Goal: Task Accomplishment & Management: Manage account settings

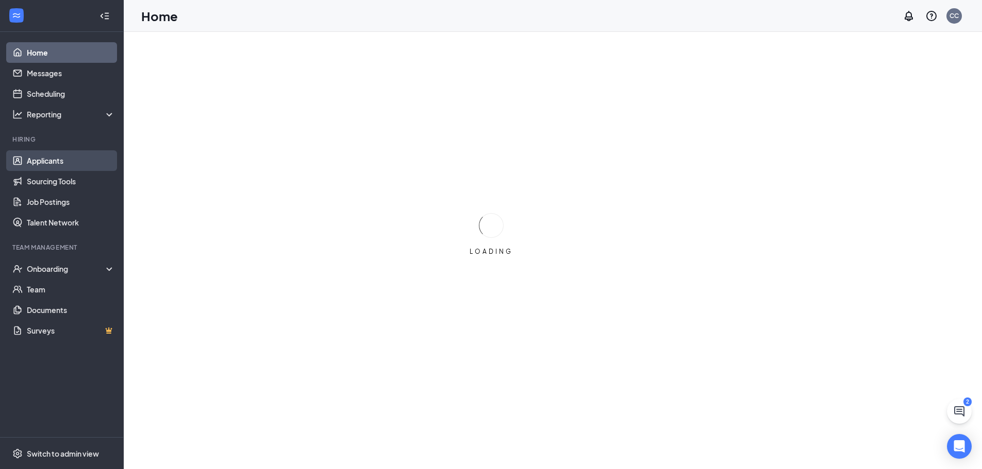
click at [38, 163] on link "Applicants" at bounding box center [71, 160] width 88 height 21
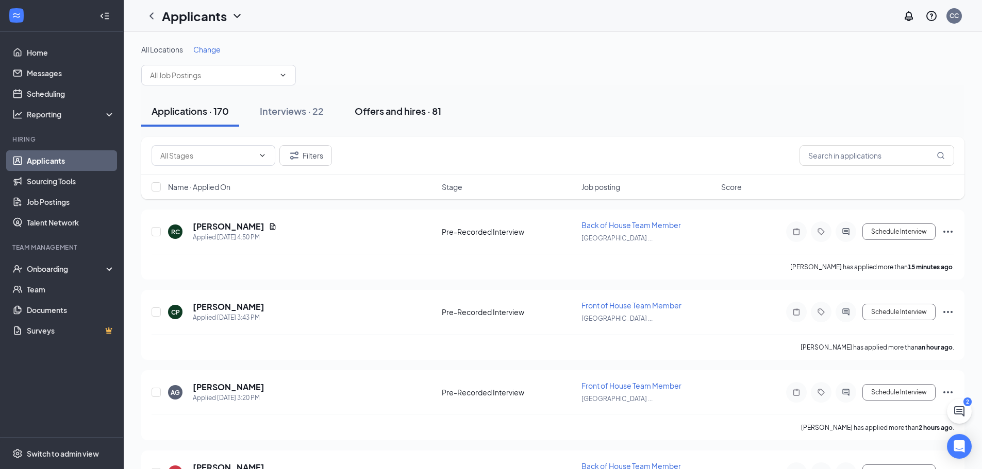
click at [397, 114] on div "Offers and hires · 81" at bounding box center [398, 111] width 87 height 13
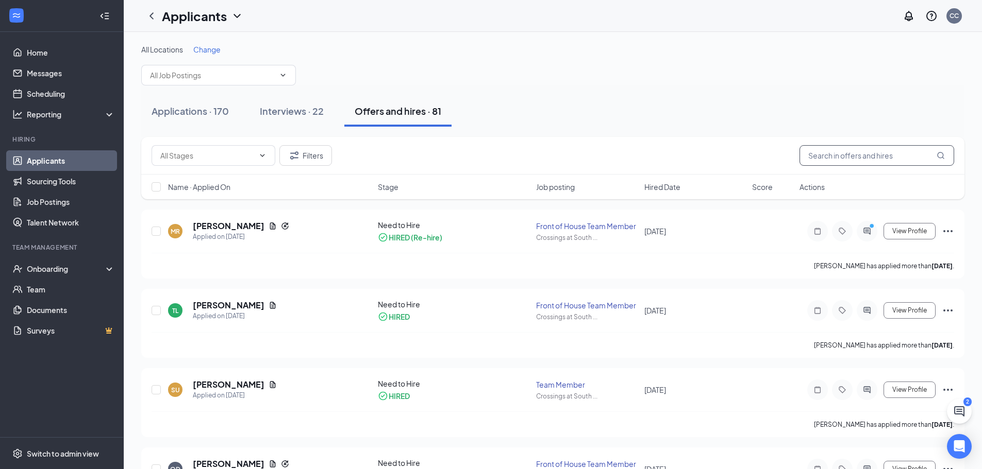
click at [844, 156] on input "text" at bounding box center [876, 155] width 155 height 21
type input "jo"
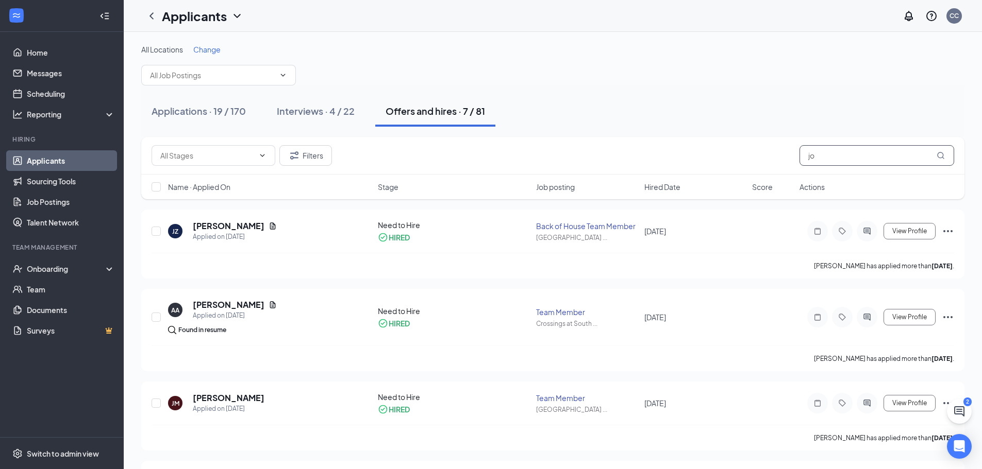
click at [825, 158] on input "jo" at bounding box center [876, 155] width 155 height 21
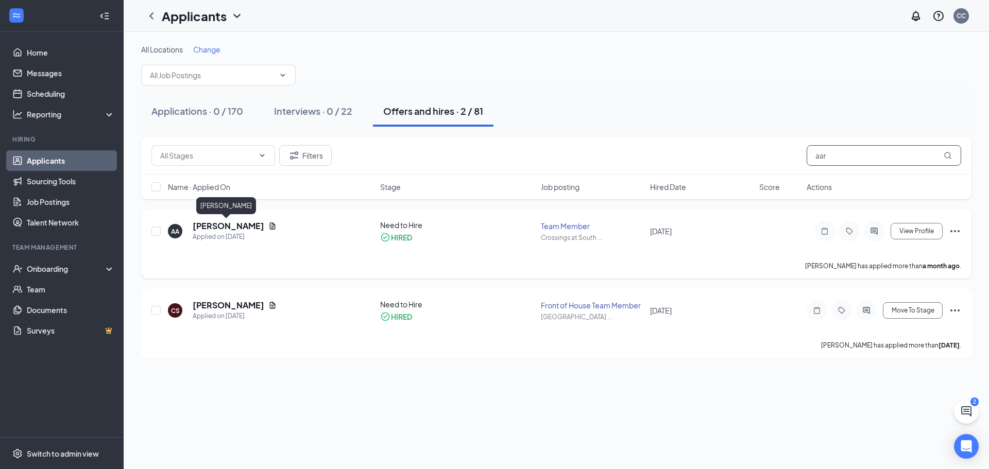
type input "aar"
click at [221, 225] on h5 "[PERSON_NAME]" at bounding box center [229, 226] width 72 height 11
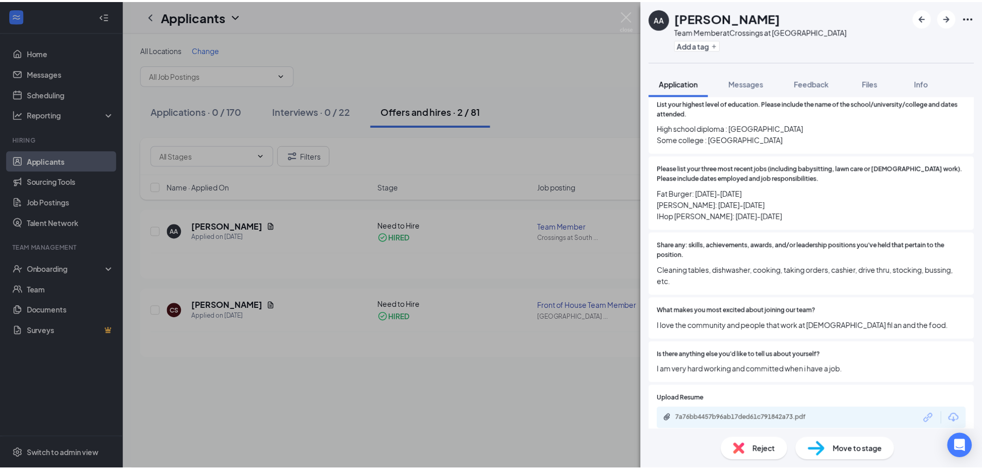
scroll to position [1209, 0]
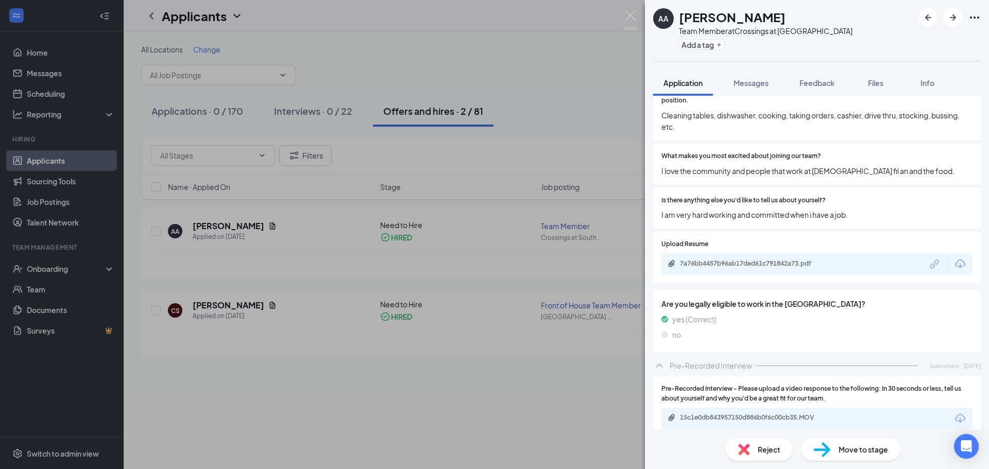
click at [218, 380] on div "AA [PERSON_NAME] Team Member at Crossings at [GEOGRAPHIC_DATA] Add a tag Applic…" at bounding box center [494, 234] width 989 height 469
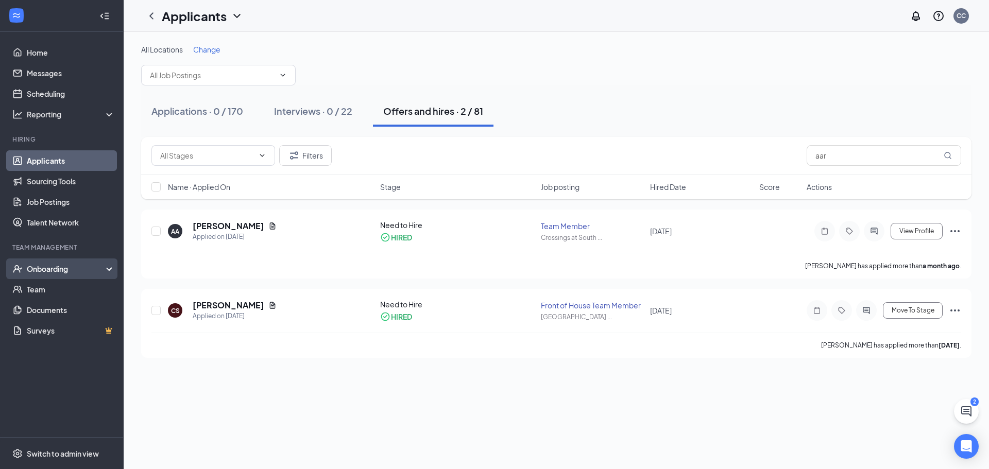
click at [66, 267] on div "Onboarding" at bounding box center [66, 269] width 79 height 10
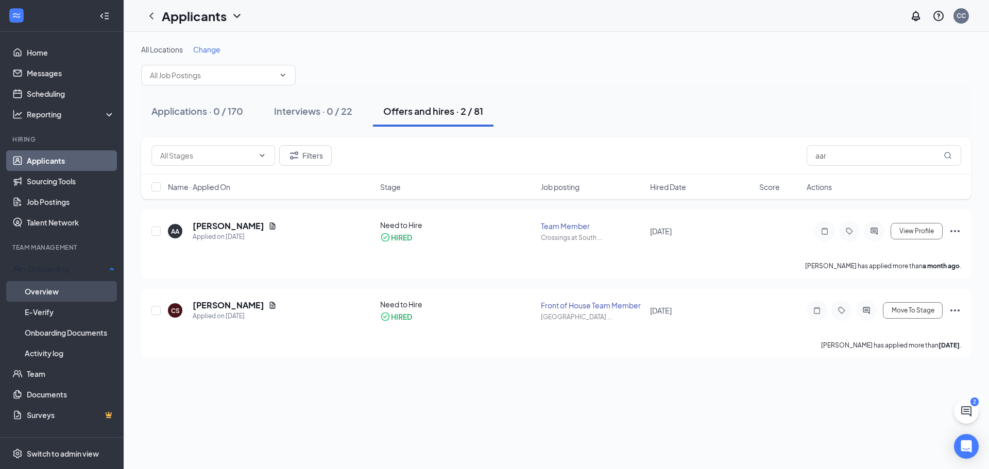
click at [57, 287] on link "Overview" at bounding box center [70, 291] width 90 height 21
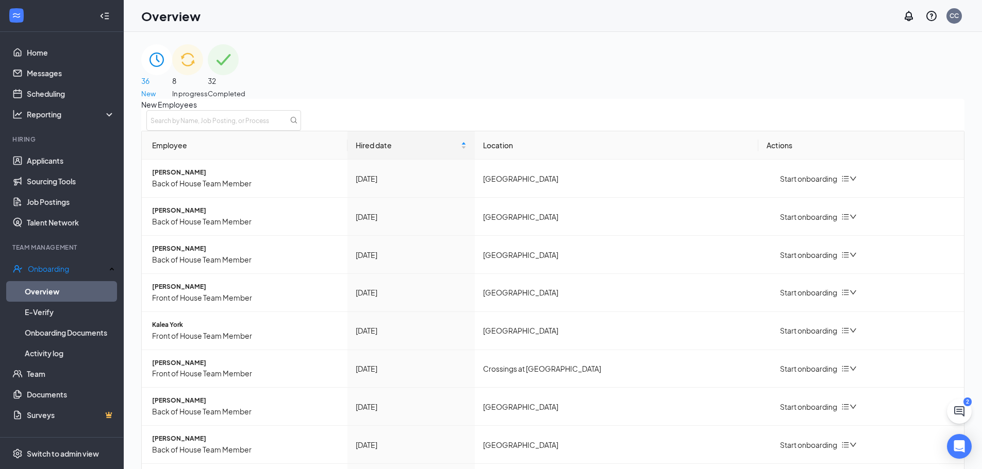
click at [203, 59] on img at bounding box center [187, 59] width 31 height 31
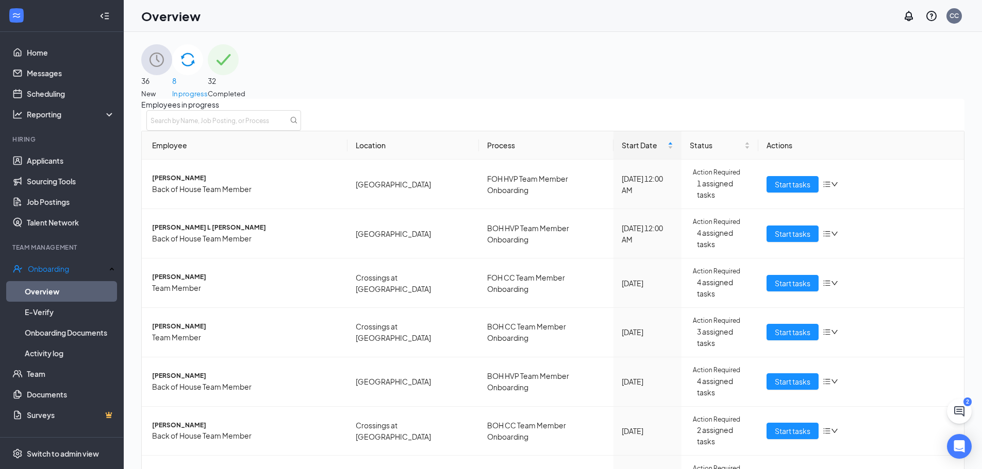
click at [245, 70] on div "32 Completed" at bounding box center [227, 71] width 38 height 55
